Goal: Task Accomplishment & Management: Complete application form

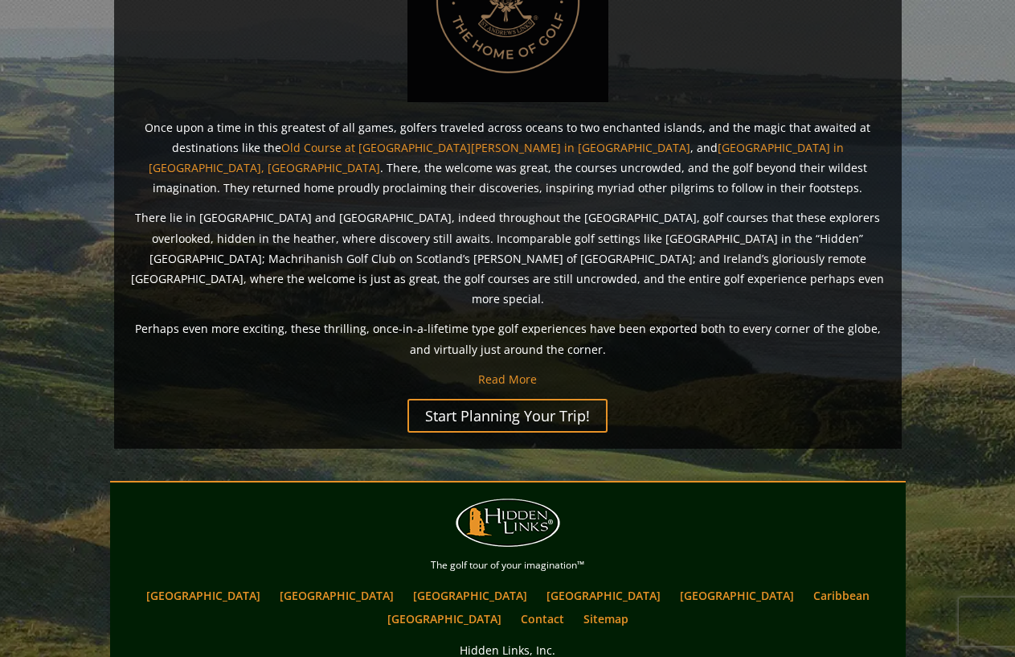
scroll to position [1278, 0]
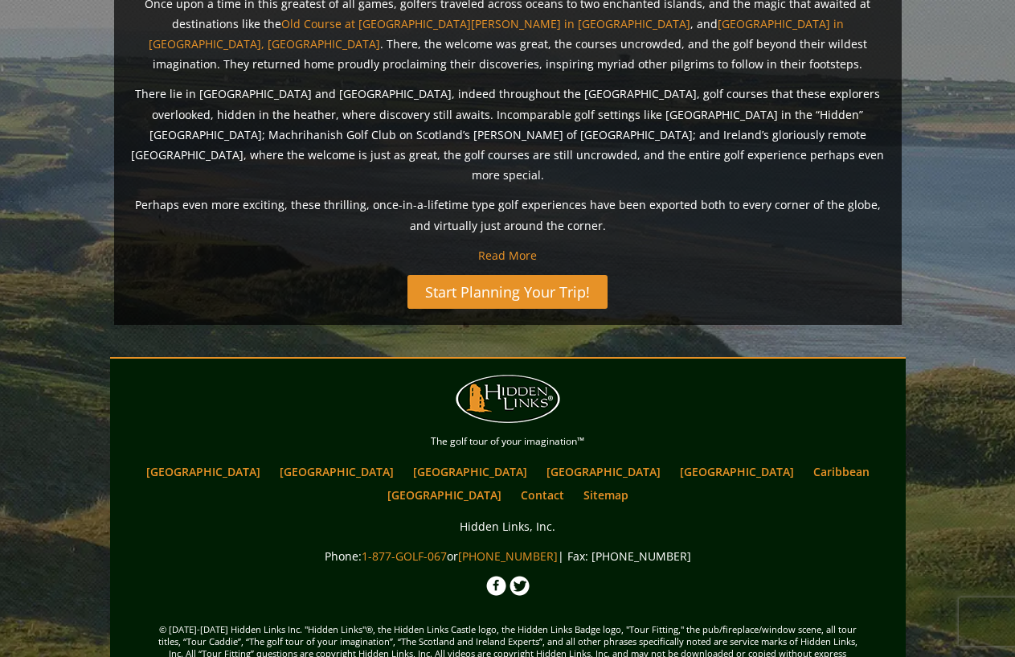
click at [470, 275] on link "Start Planning Your Trip!" at bounding box center [508, 292] width 200 height 34
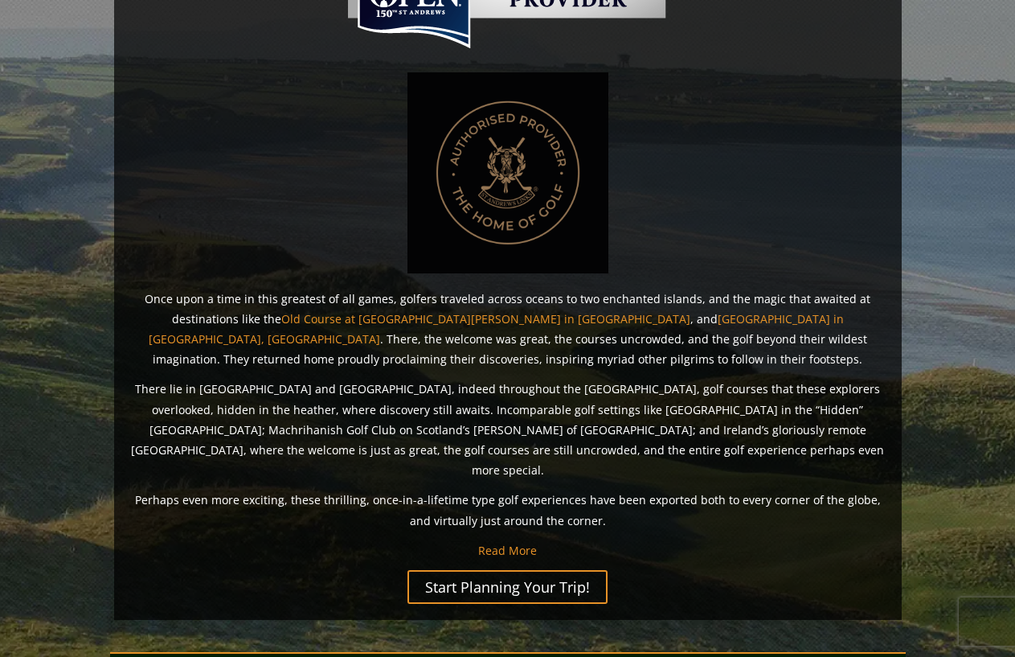
scroll to position [795, 0]
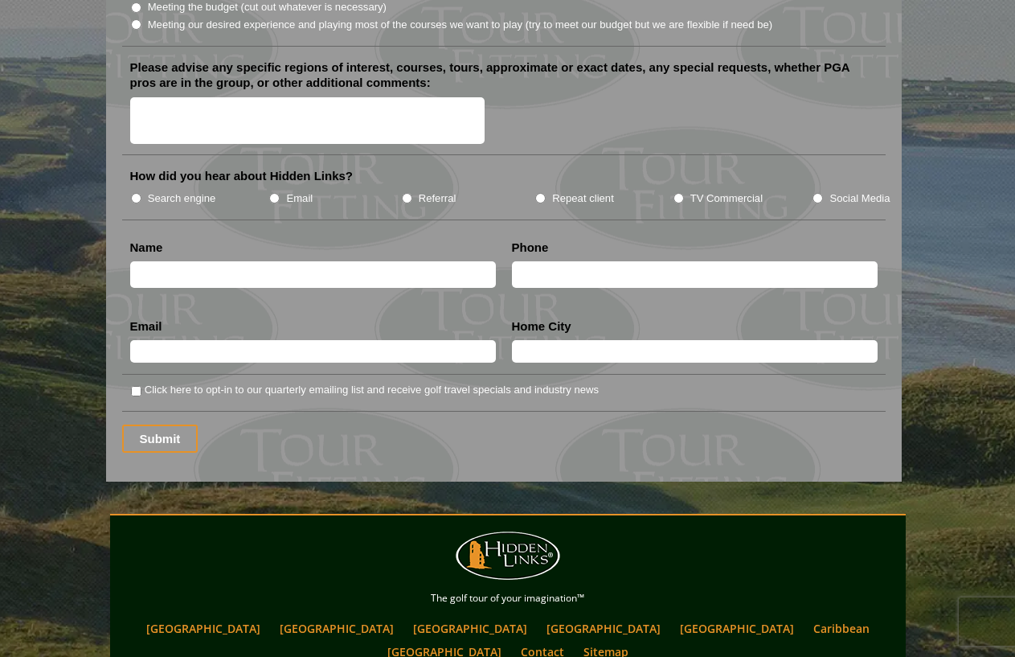
scroll to position [2180, 0]
